Goal: Transaction & Acquisition: Purchase product/service

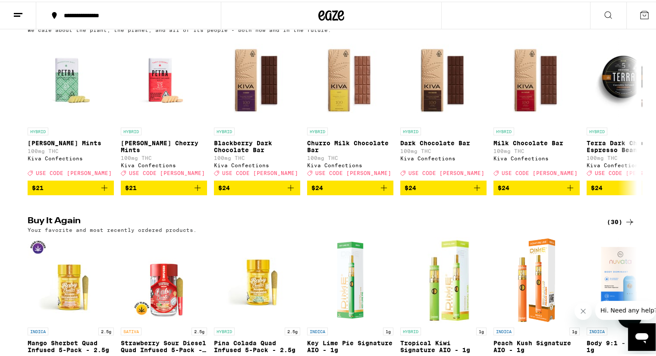
scroll to position [431, 0]
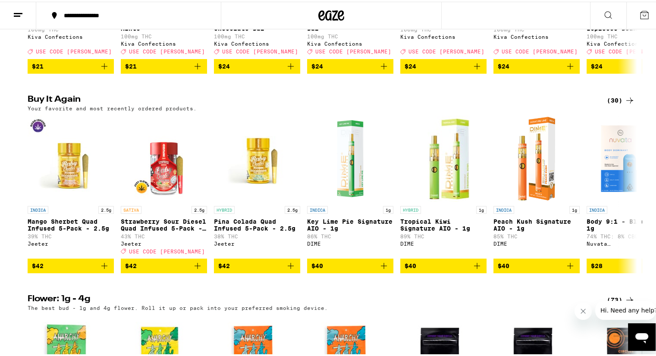
click at [611, 104] on div "(30)" at bounding box center [621, 99] width 28 height 10
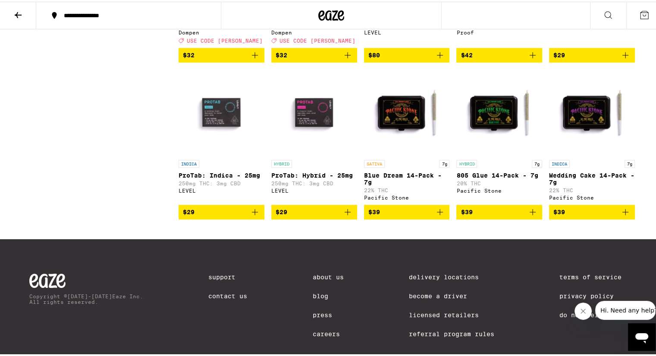
scroll to position [905, 0]
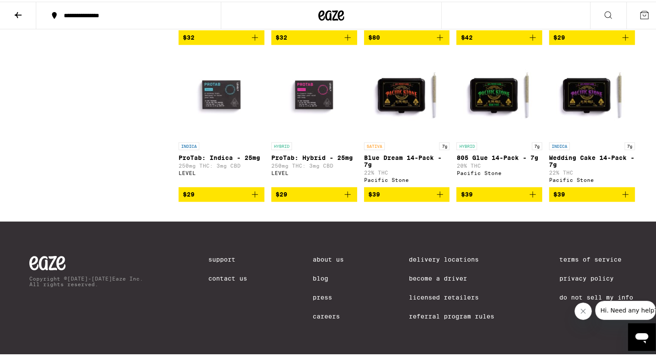
click at [16, 13] on icon at bounding box center [18, 13] width 7 height 6
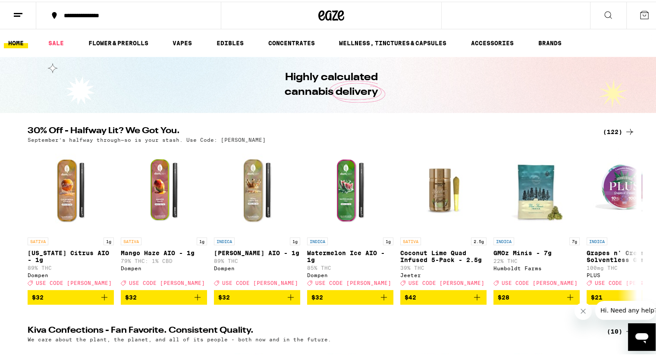
click at [608, 128] on div "(122)" at bounding box center [619, 130] width 32 height 10
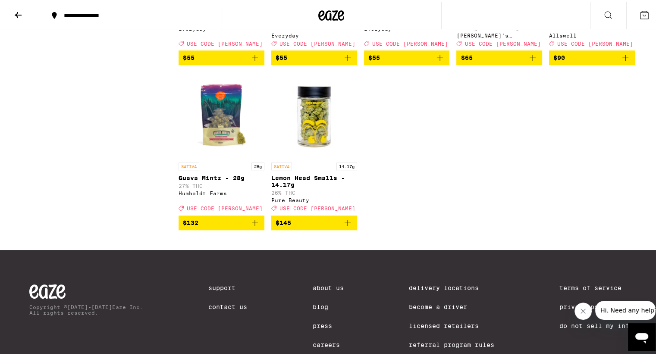
scroll to position [4139, 0]
